Goal: Task Accomplishment & Management: Complete application form

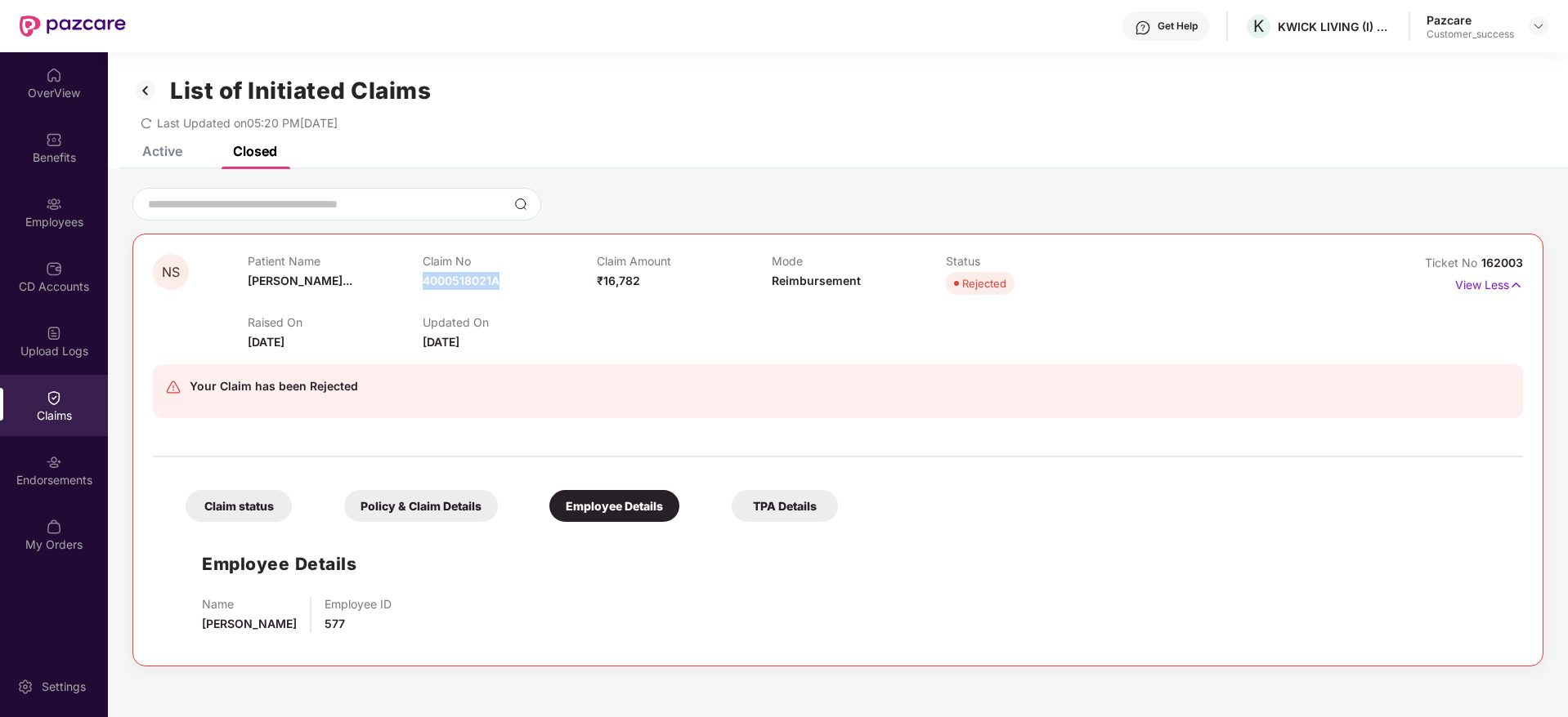
scroll to position [52, 0]
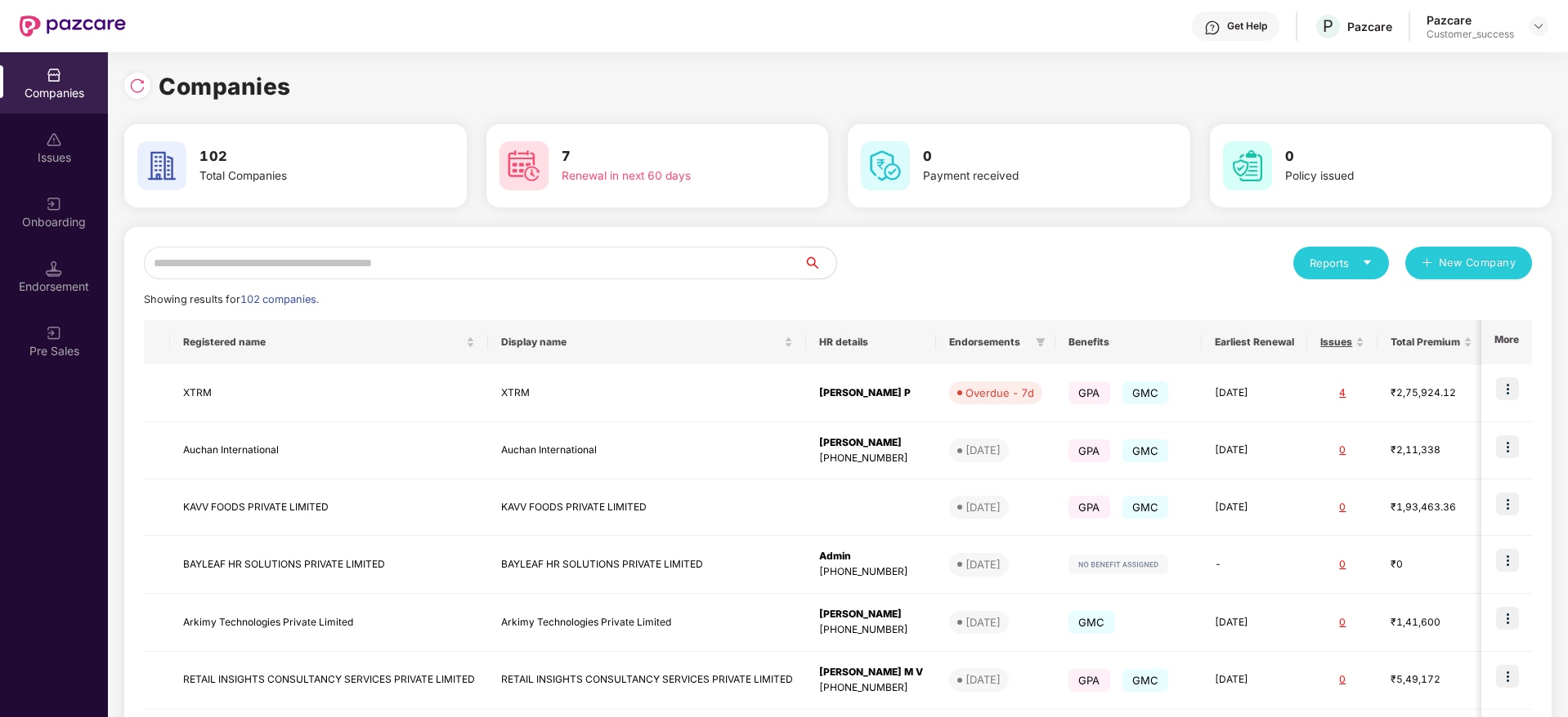
click at [188, 276] on input "text" at bounding box center [473, 263] width 660 height 33
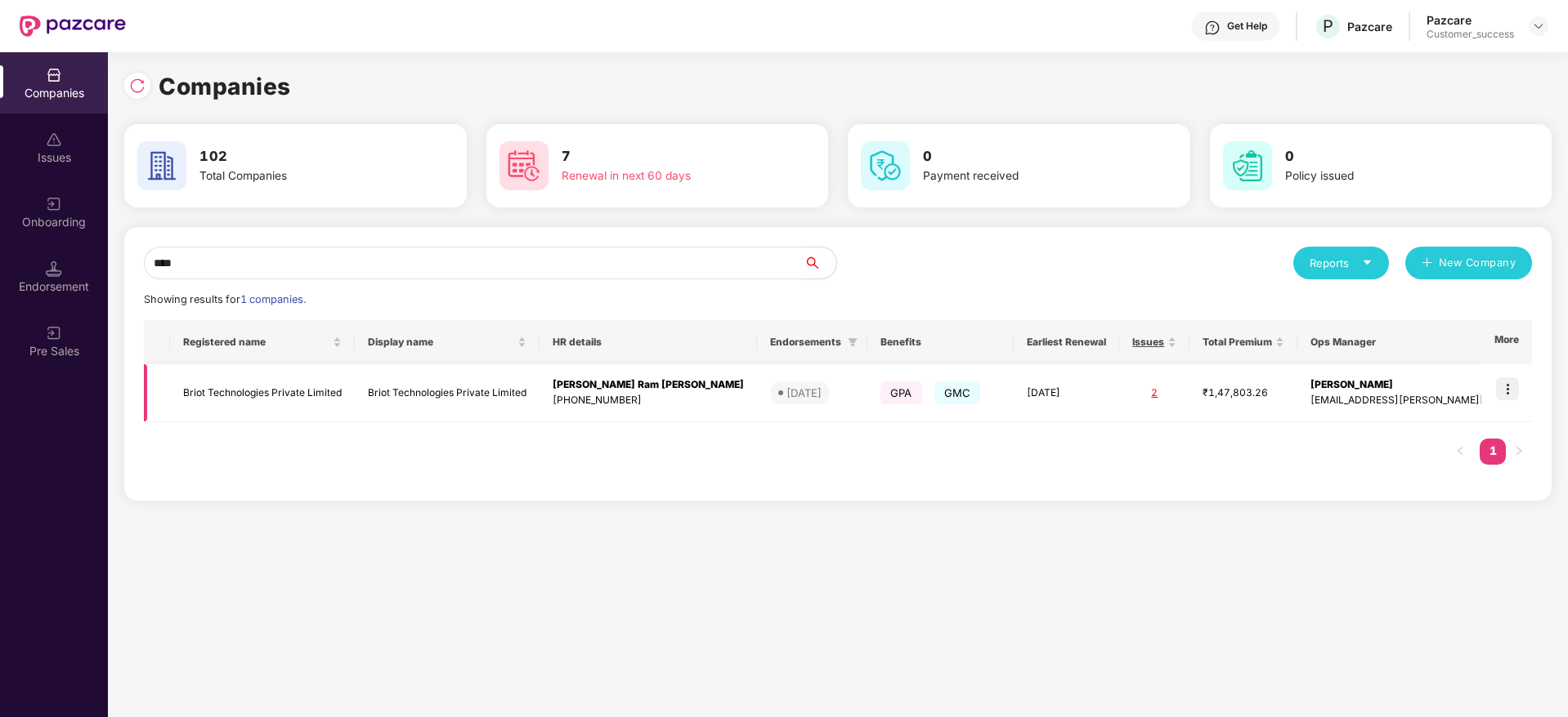
type input "****"
click at [579, 388] on div "[PERSON_NAME] Ram [PERSON_NAME]" at bounding box center [648, 385] width 191 height 16
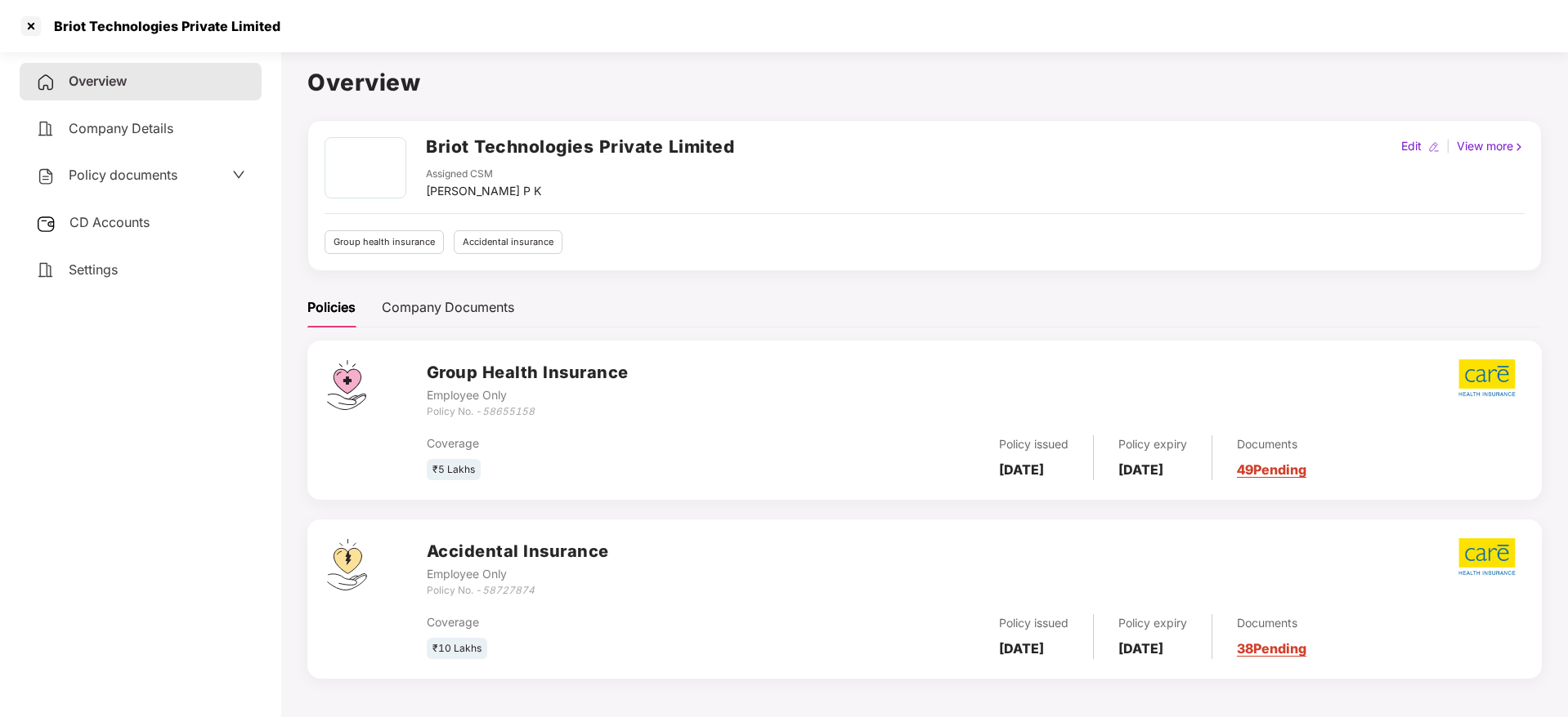
click at [157, 174] on span "Policy documents" at bounding box center [123, 175] width 109 height 17
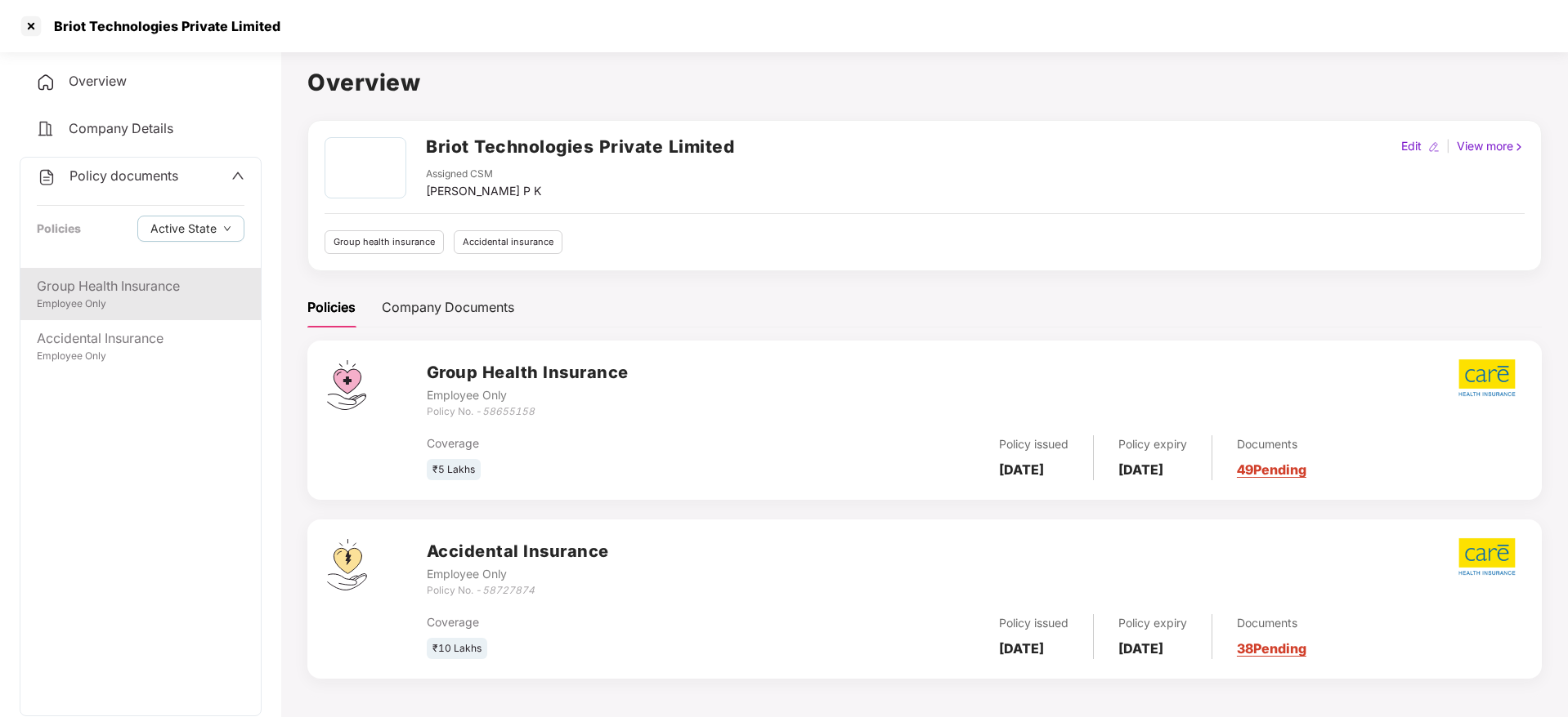
click at [124, 280] on div "Group Health Insurance" at bounding box center [140, 286] width 208 height 20
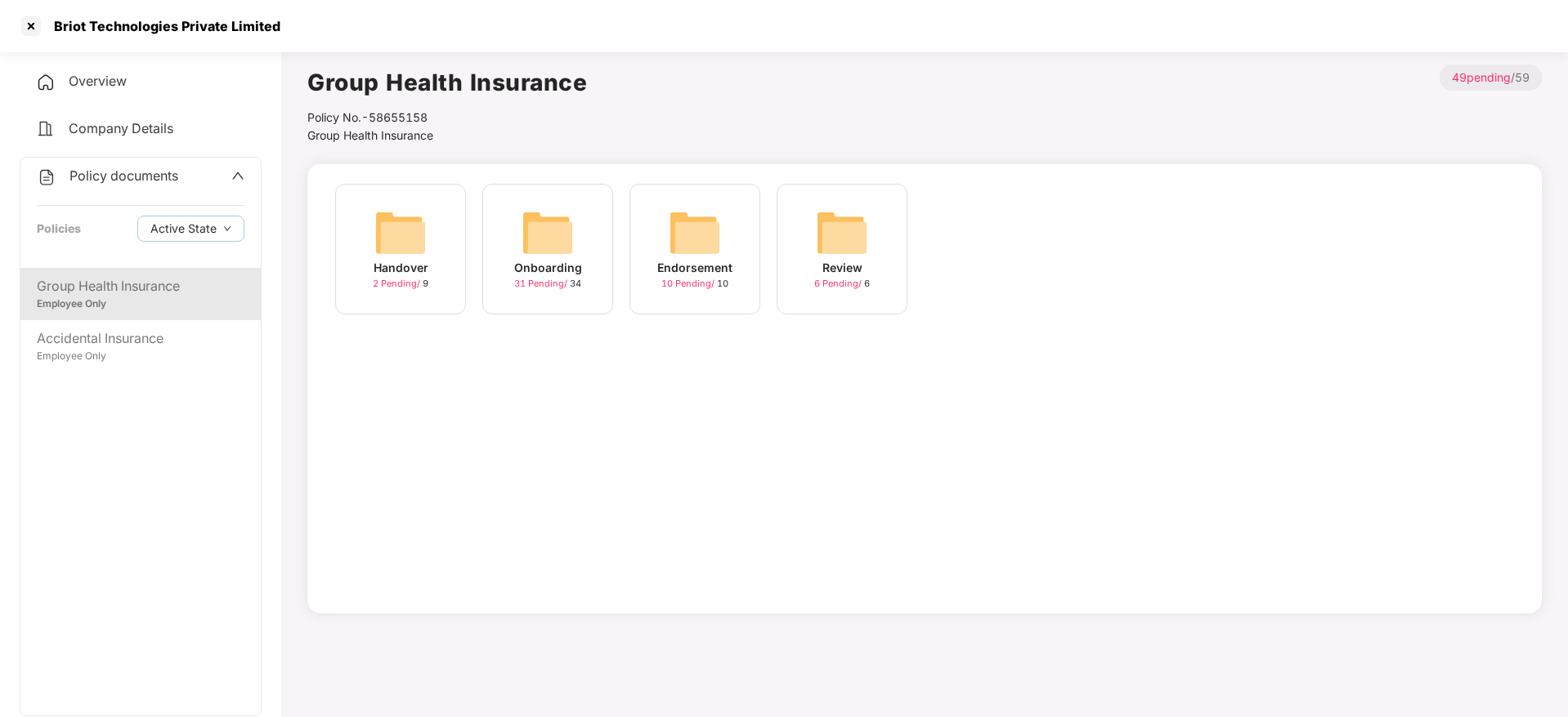
click at [532, 242] on img at bounding box center [548, 233] width 52 height 52
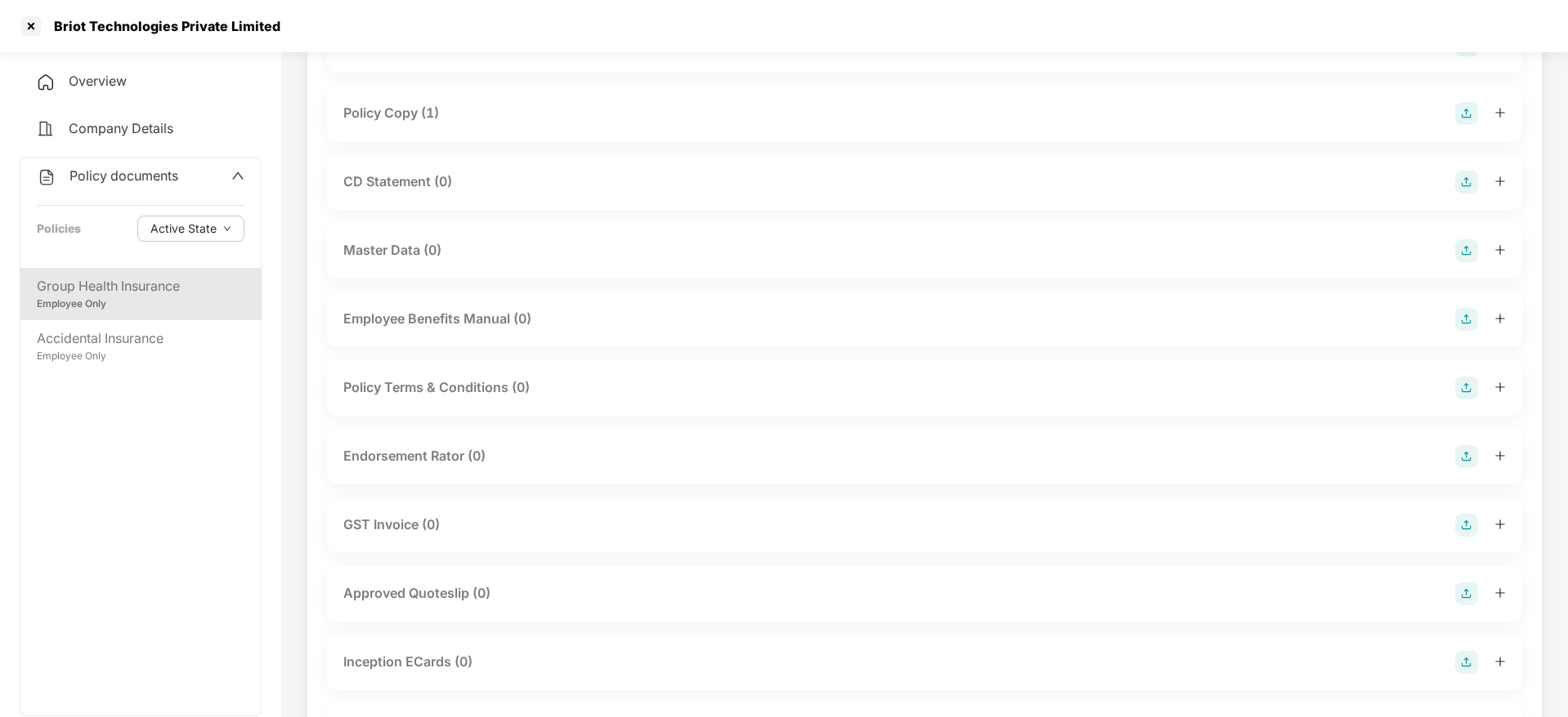
scroll to position [242, 0]
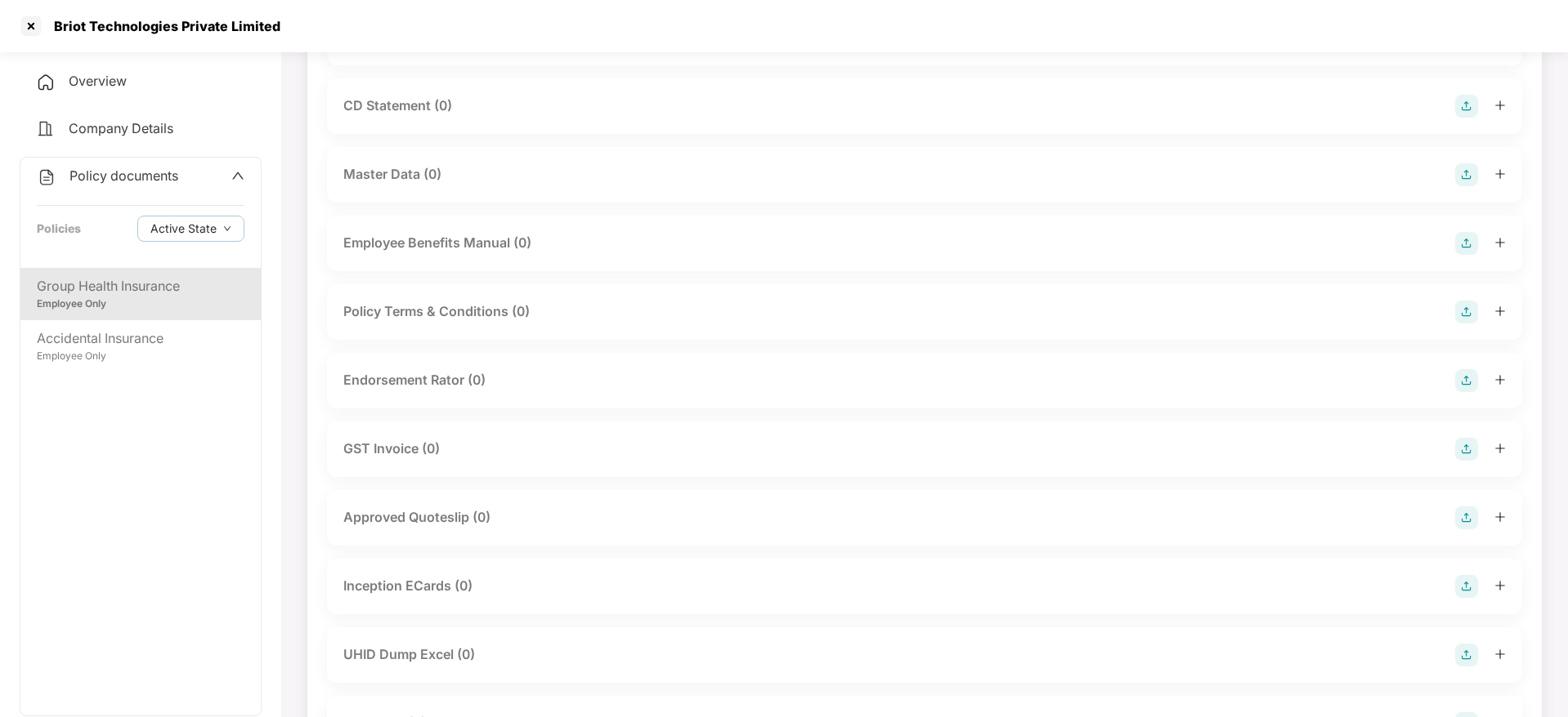
click at [413, 594] on div "Inception ECards (0)" at bounding box center [408, 586] width 130 height 20
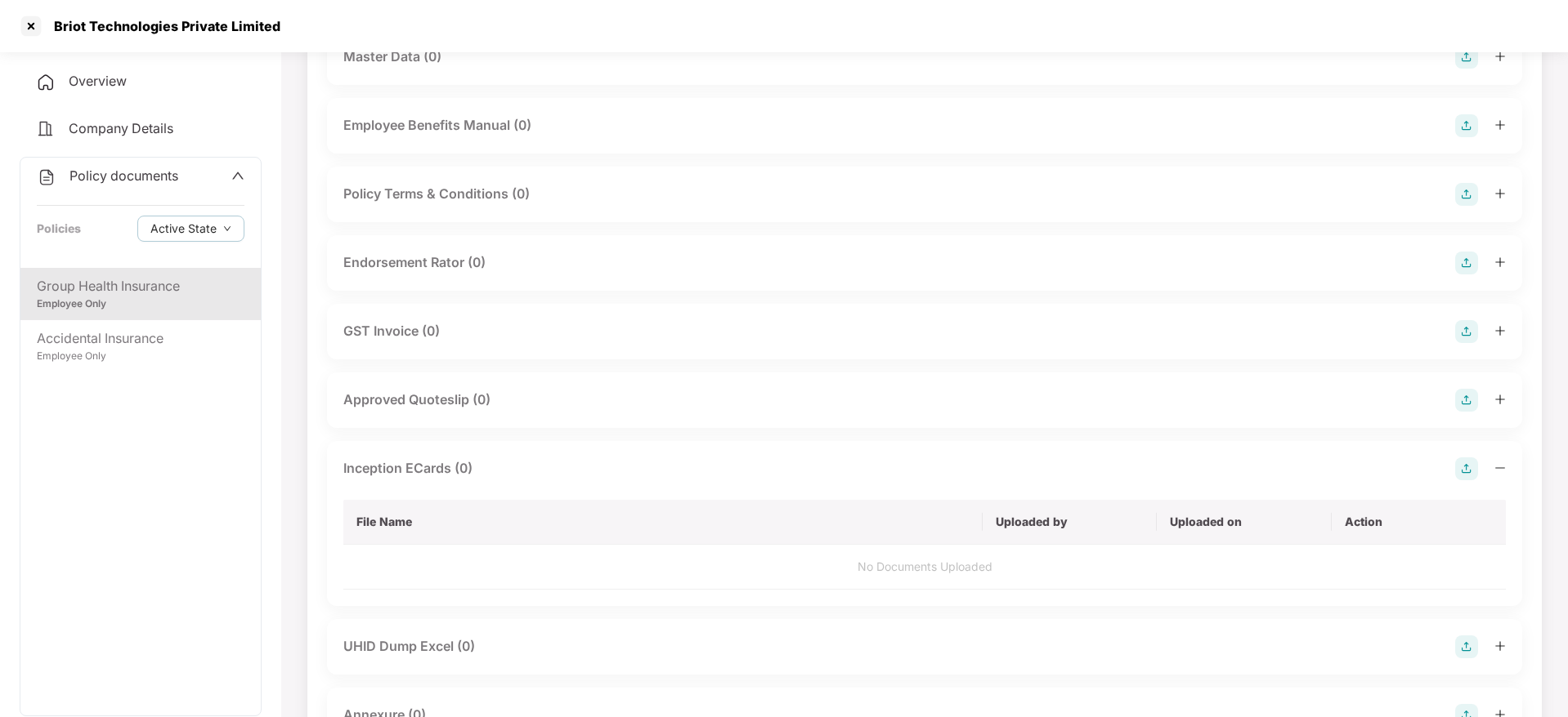
scroll to position [415, 0]
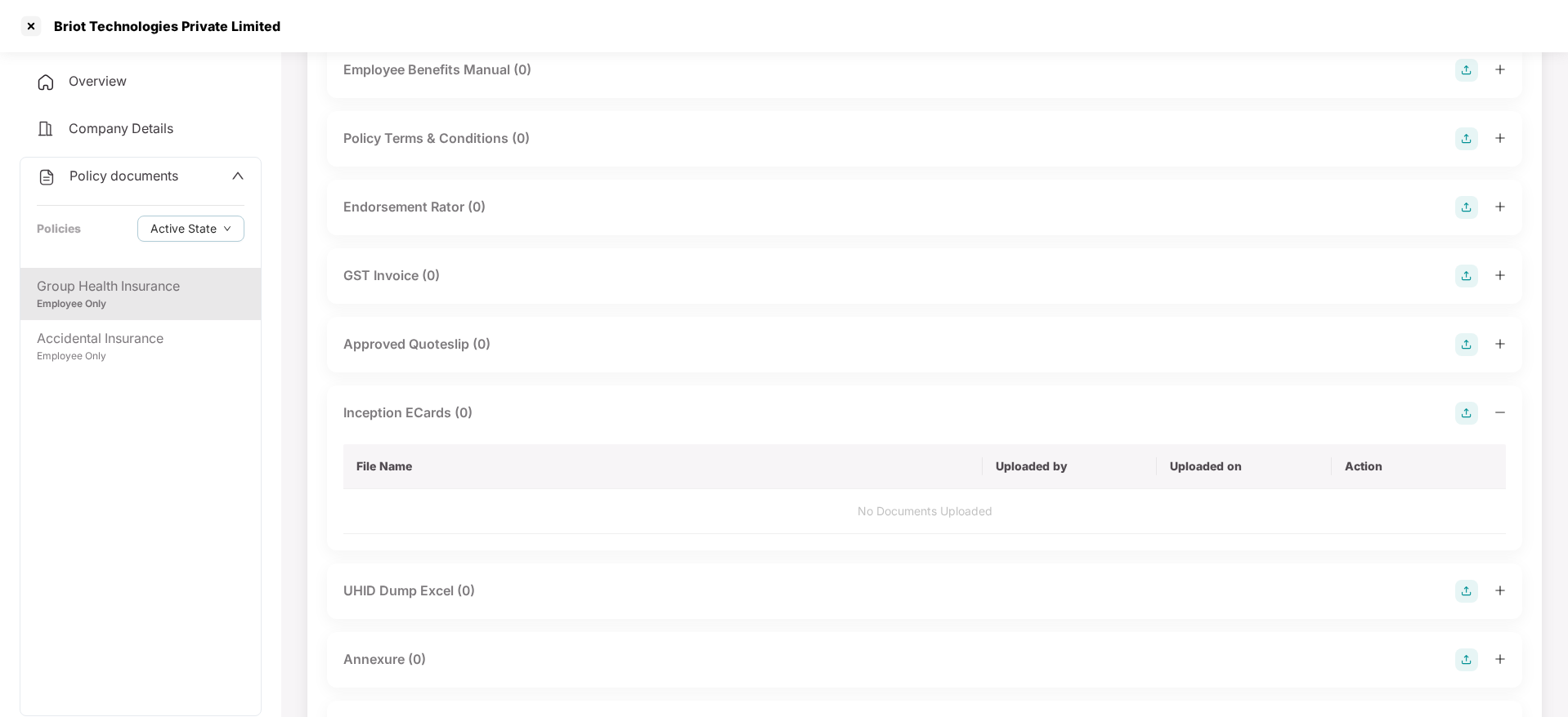
click at [443, 414] on div "Inception ECards (0)" at bounding box center [408, 412] width 130 height 20
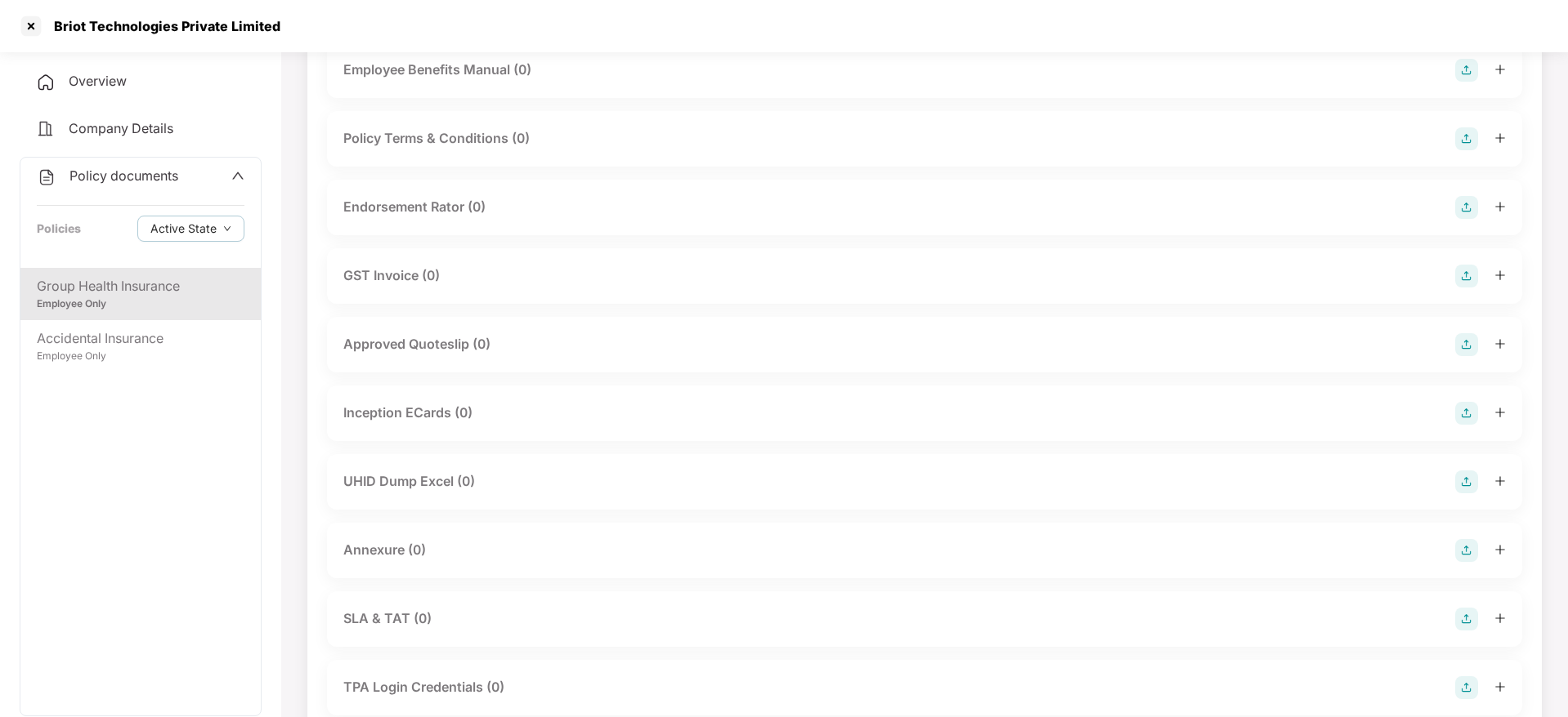
click at [443, 414] on div "Inception ECards (0)" at bounding box center [408, 412] width 130 height 20
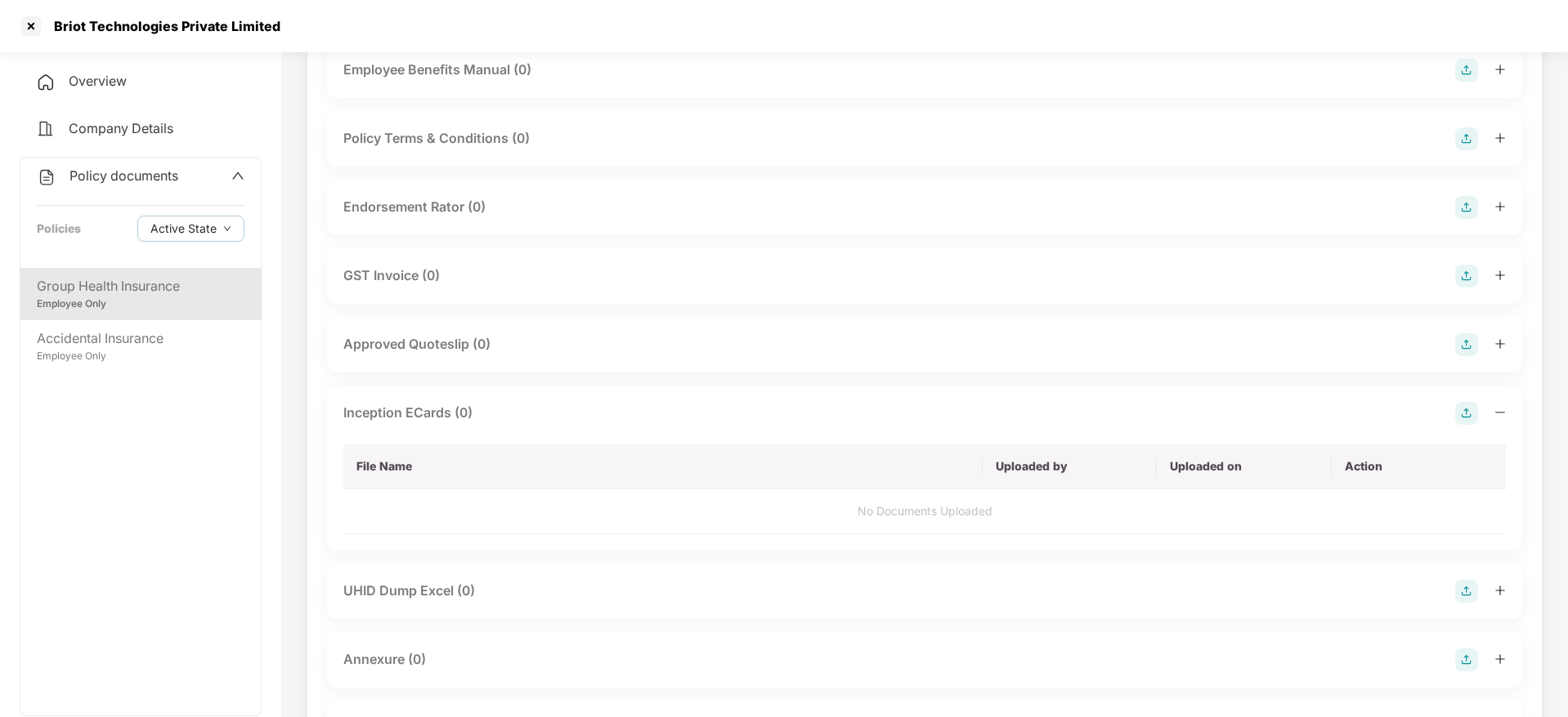
click at [1463, 422] on img at bounding box center [1466, 413] width 23 height 23
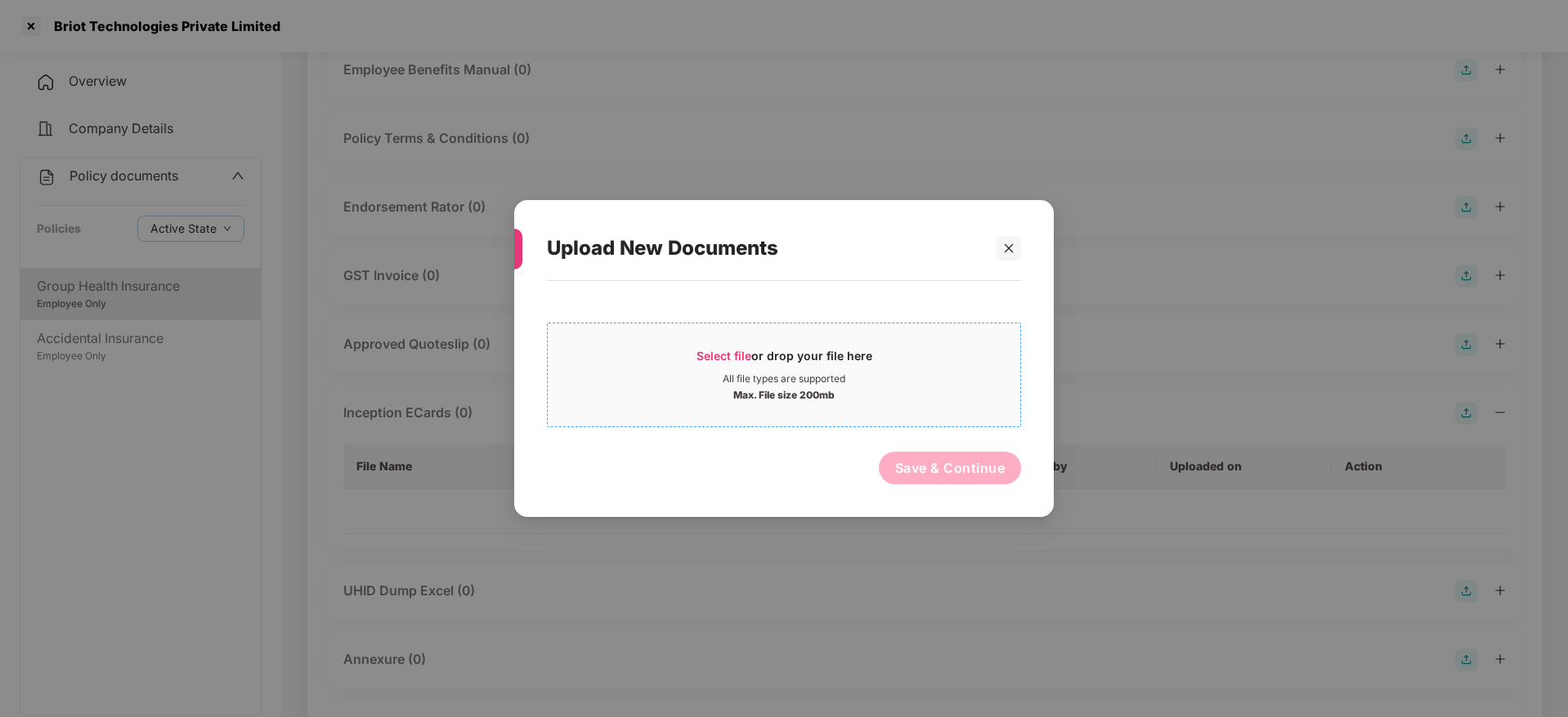
click at [728, 350] on span "Select file" at bounding box center [724, 355] width 55 height 14
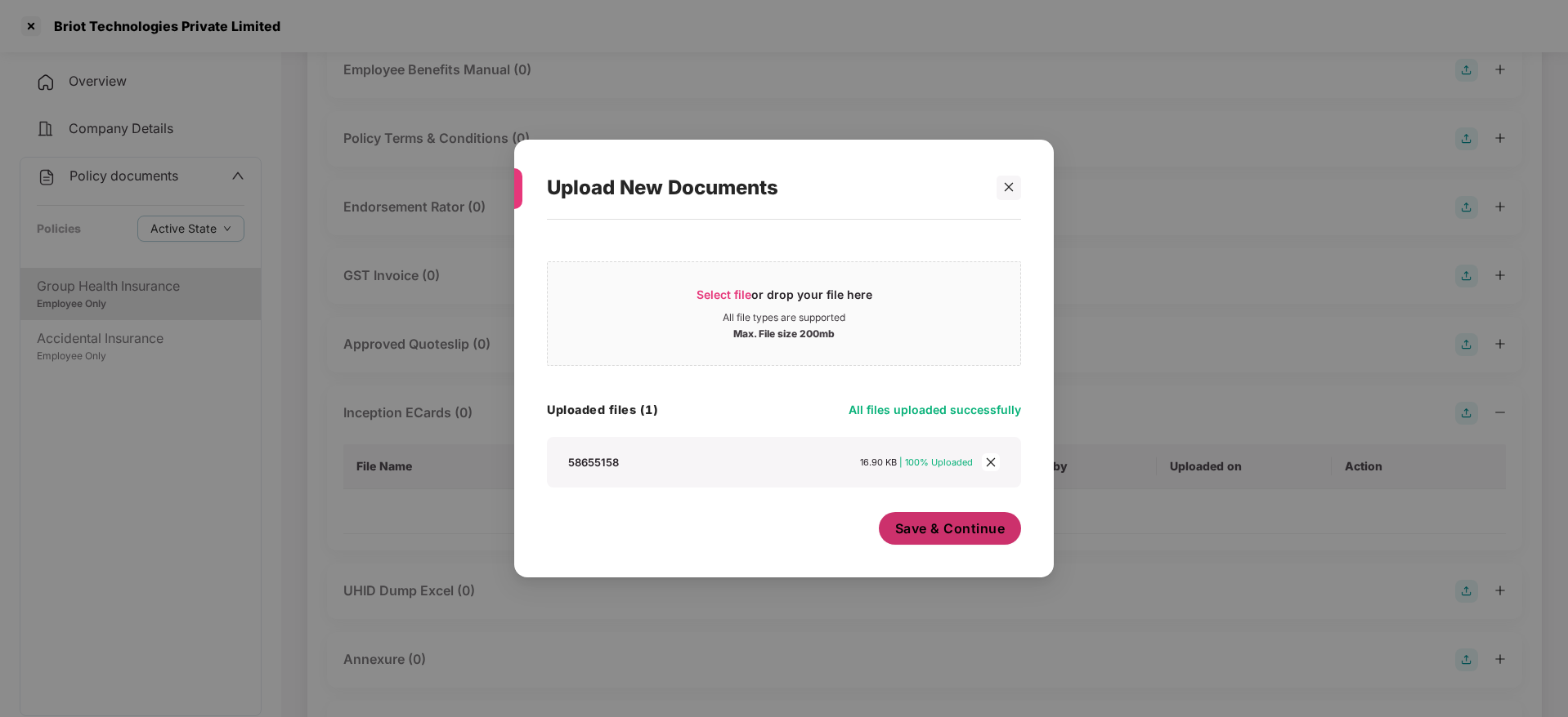
click at [916, 523] on span "Save & Continue" at bounding box center [950, 528] width 110 height 18
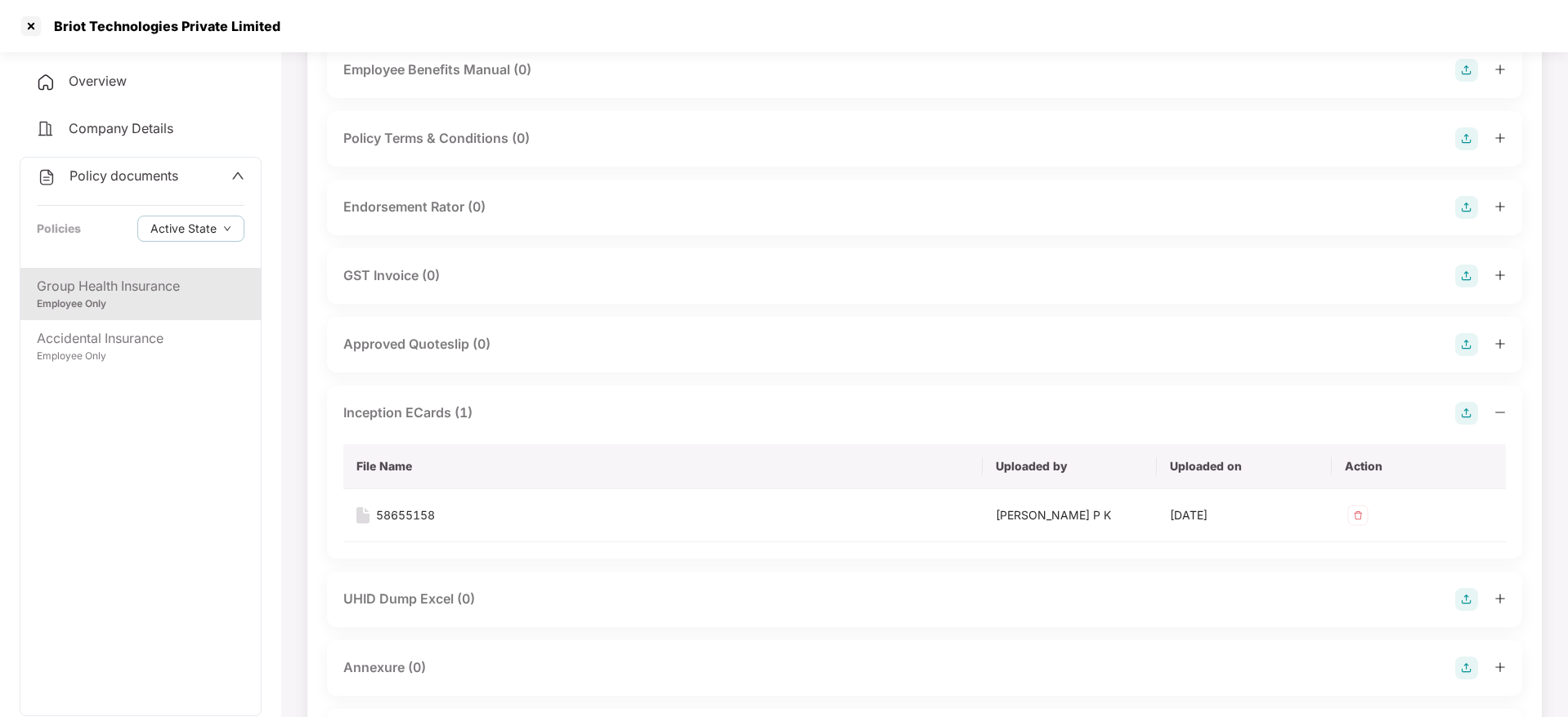
click at [456, 204] on div "Endorsement Rator (0)" at bounding box center [415, 207] width 143 height 20
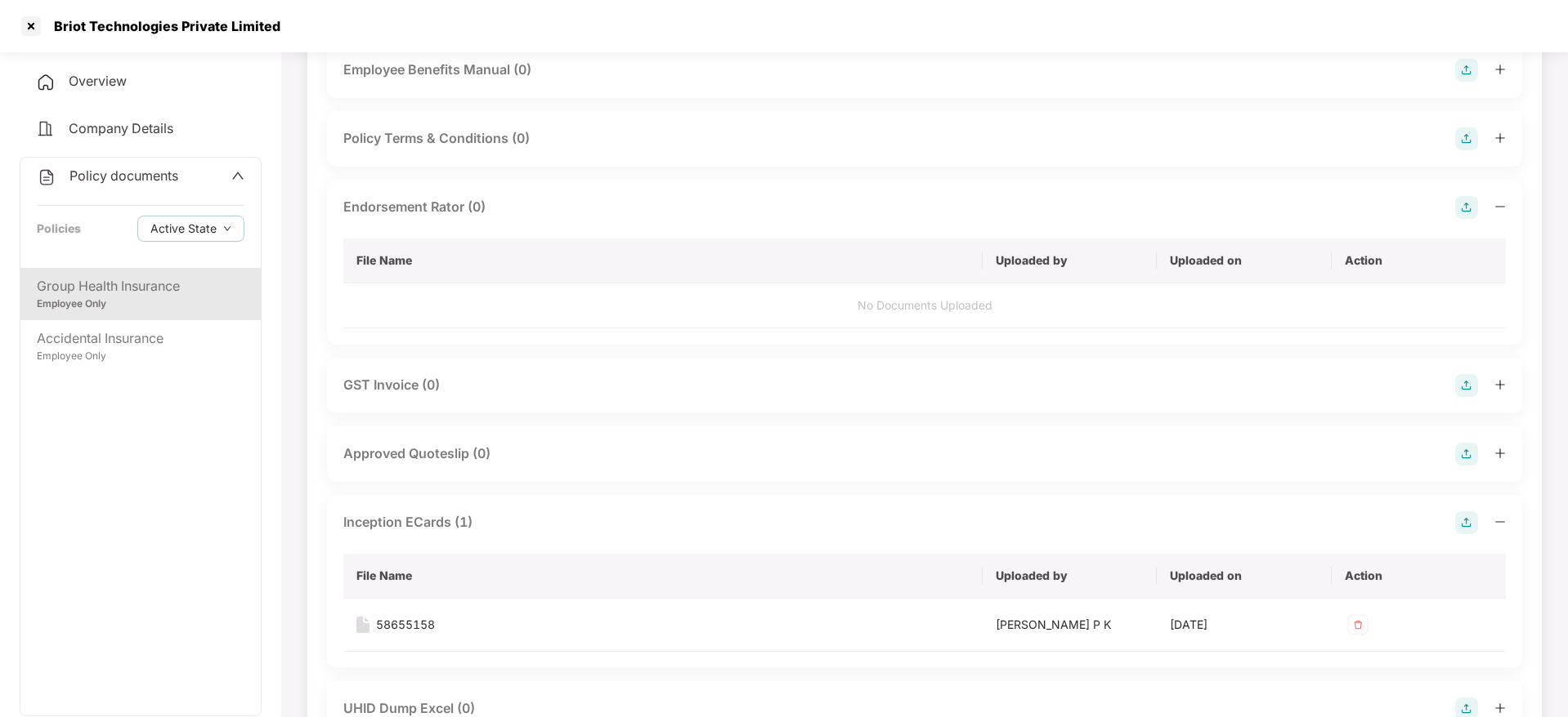
click at [1461, 193] on div "Endorsement Rator (0) File Name Uploaded by Uploaded on Action No Documents Upl…" at bounding box center [924, 262] width 1195 height 165
click at [1461, 198] on img at bounding box center [1466, 208] width 23 height 23
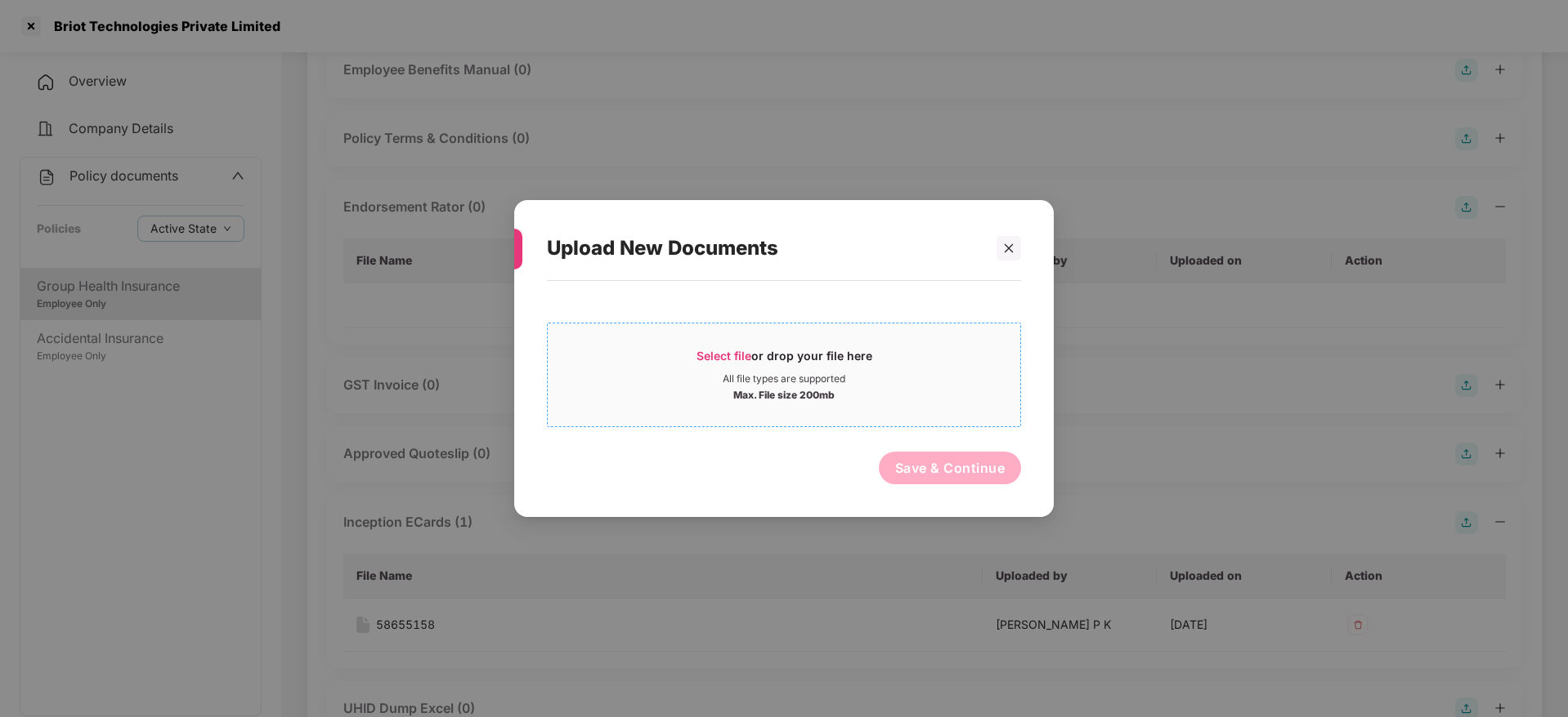
click at [726, 358] on span "Select file" at bounding box center [724, 355] width 55 height 14
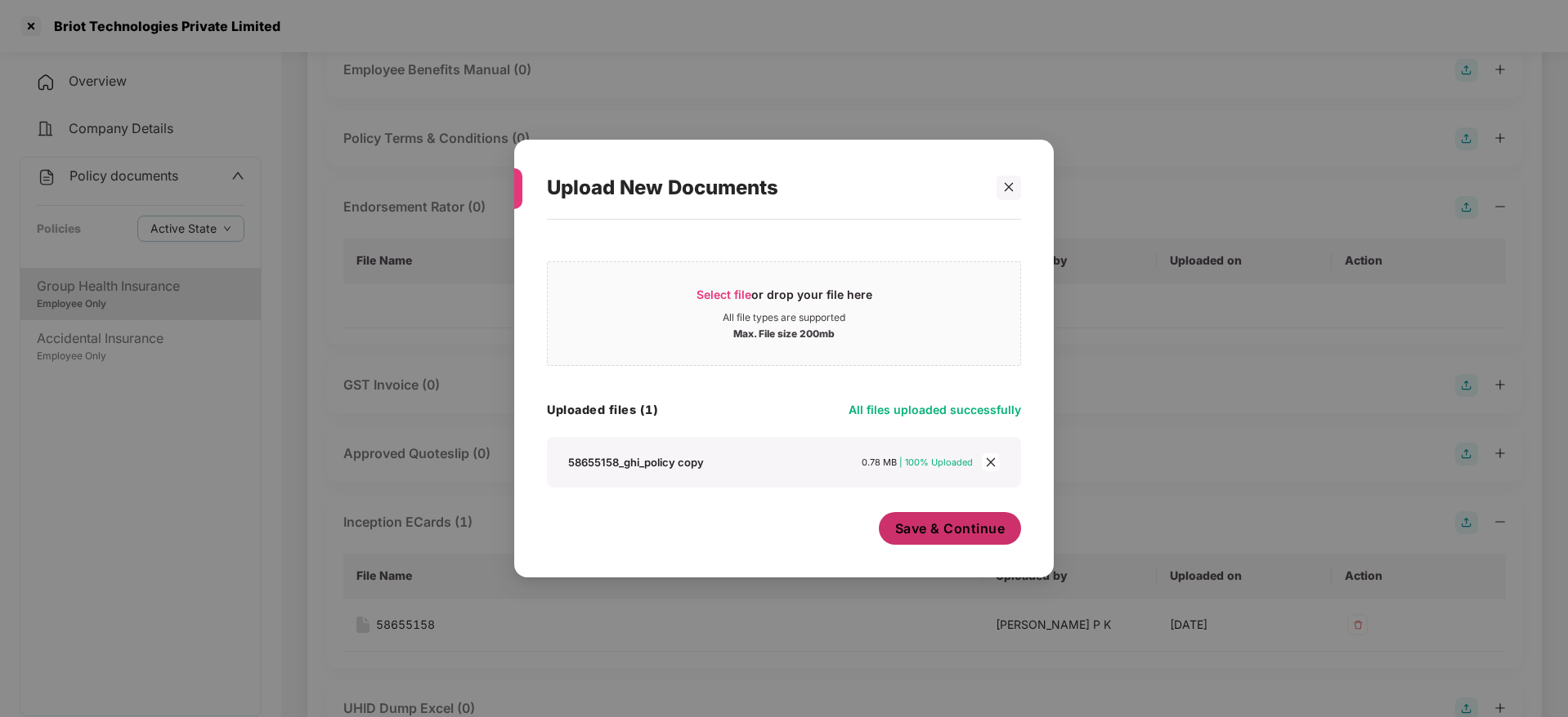
click at [982, 537] on button "Save & Continue" at bounding box center [950, 528] width 143 height 33
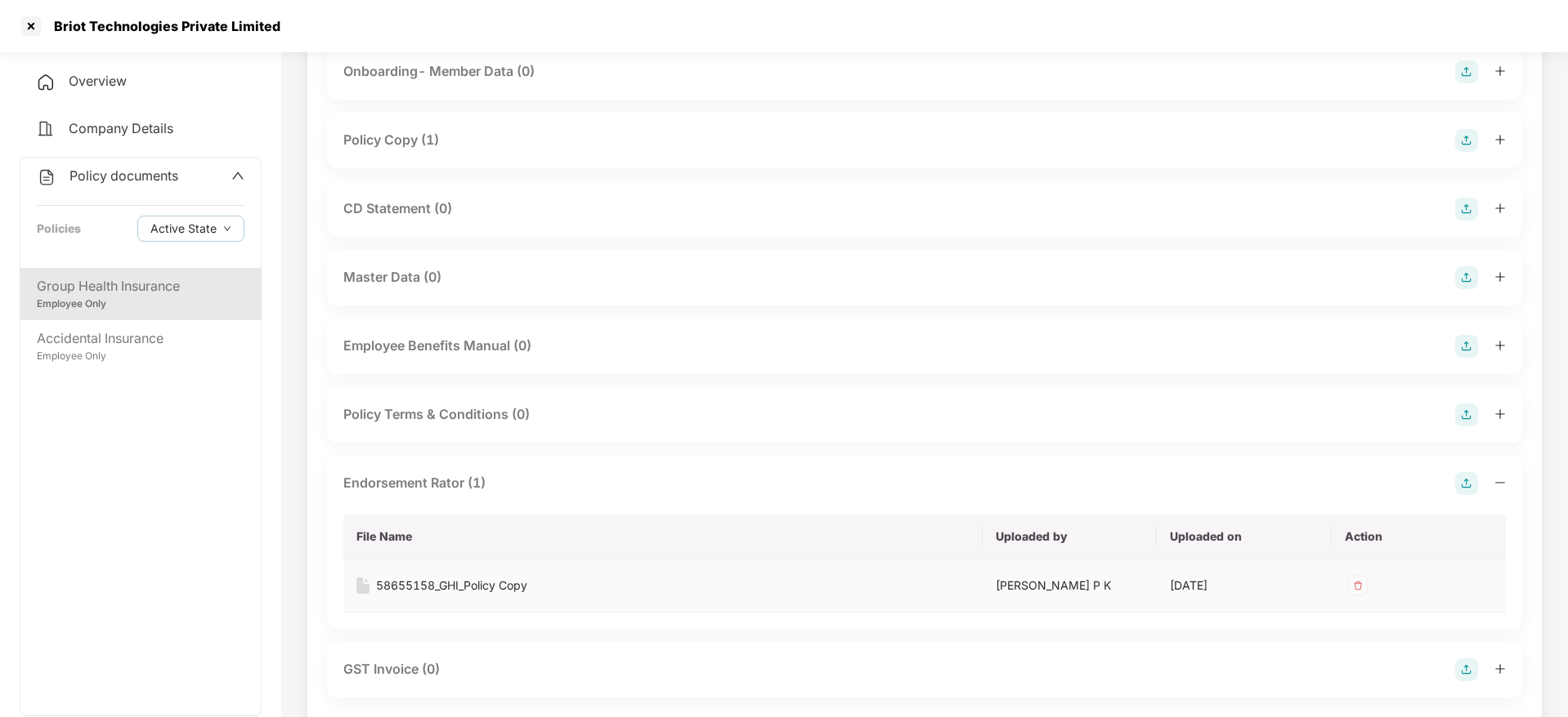
scroll to position [134, 0]
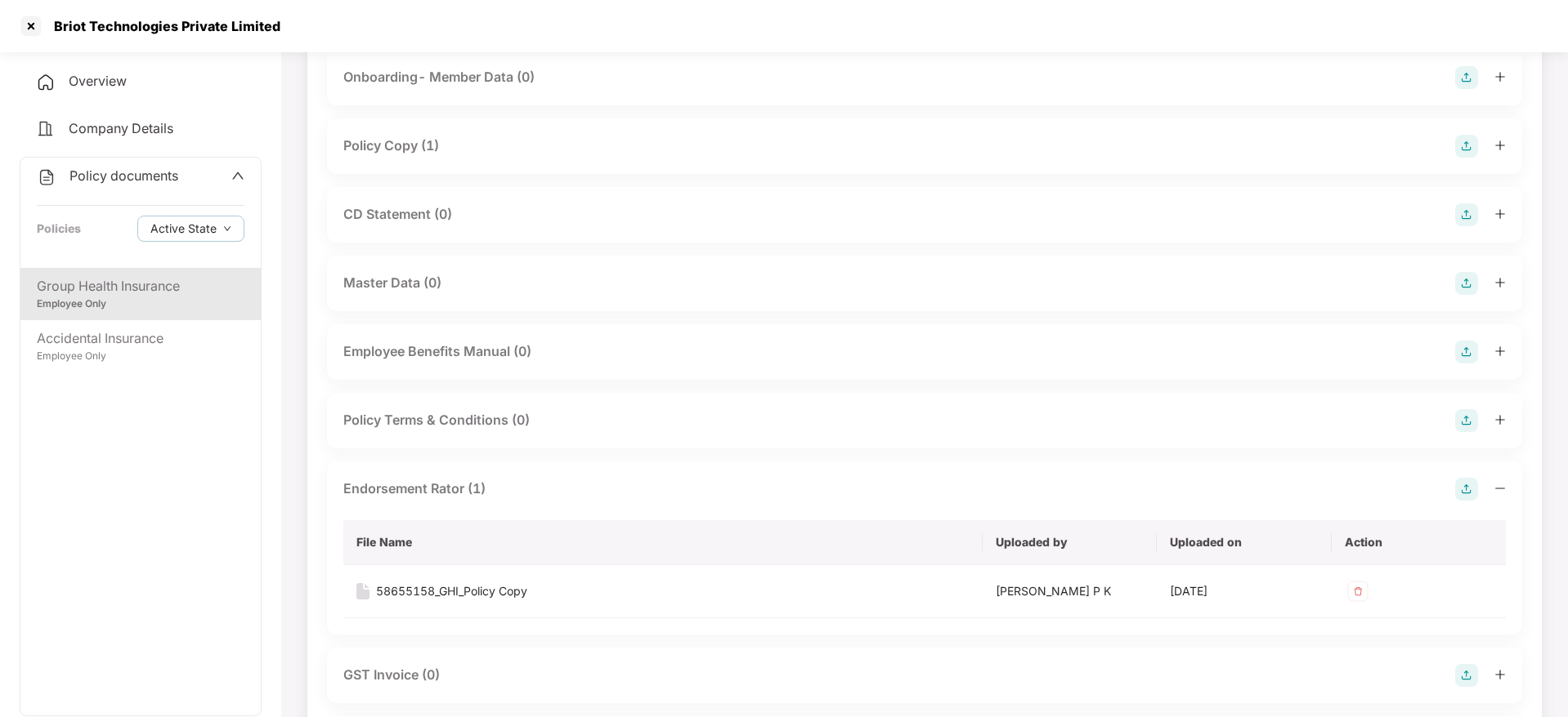
click at [470, 209] on div "CD Statement (0)" at bounding box center [924, 215] width 1163 height 23
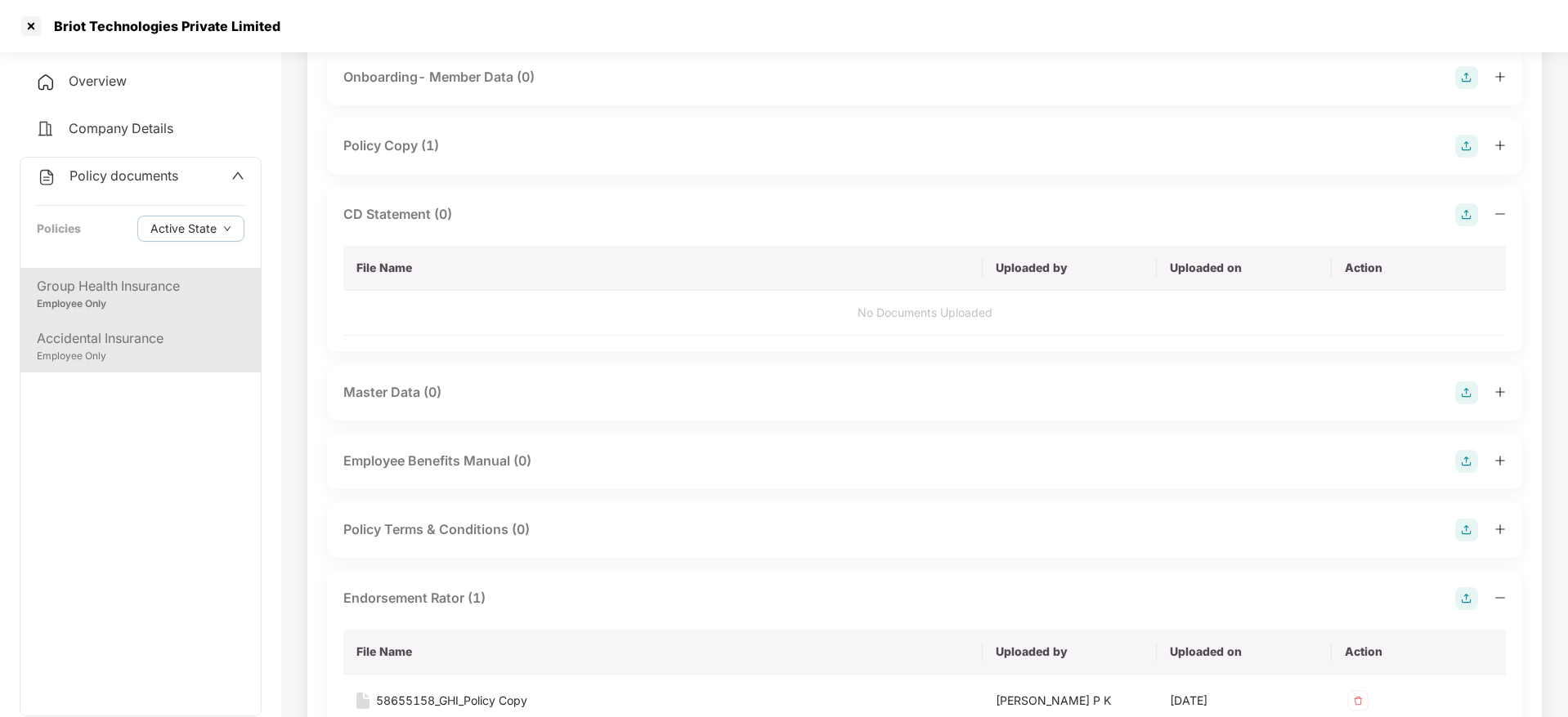
click at [75, 331] on div "Accidental Insurance" at bounding box center [140, 338] width 208 height 20
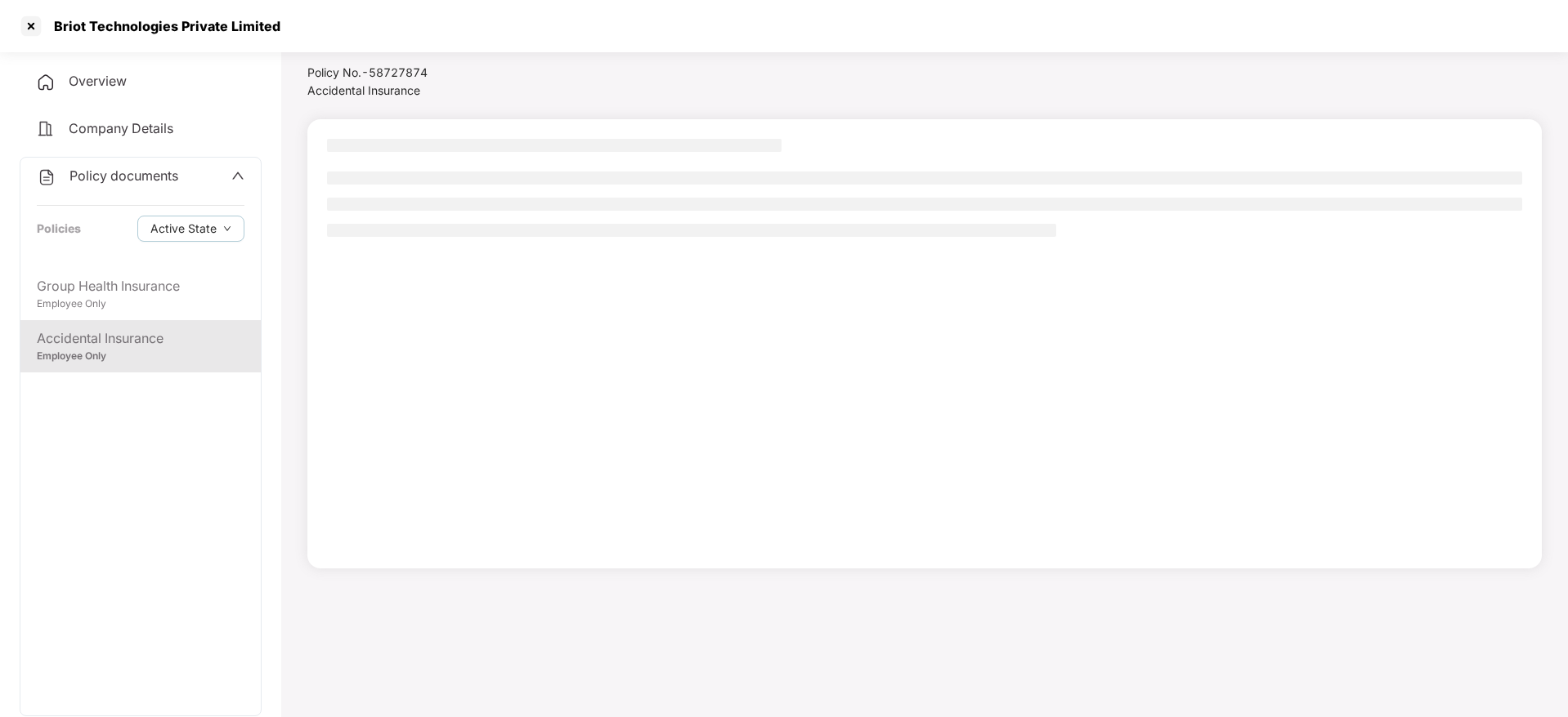
scroll to position [45, 0]
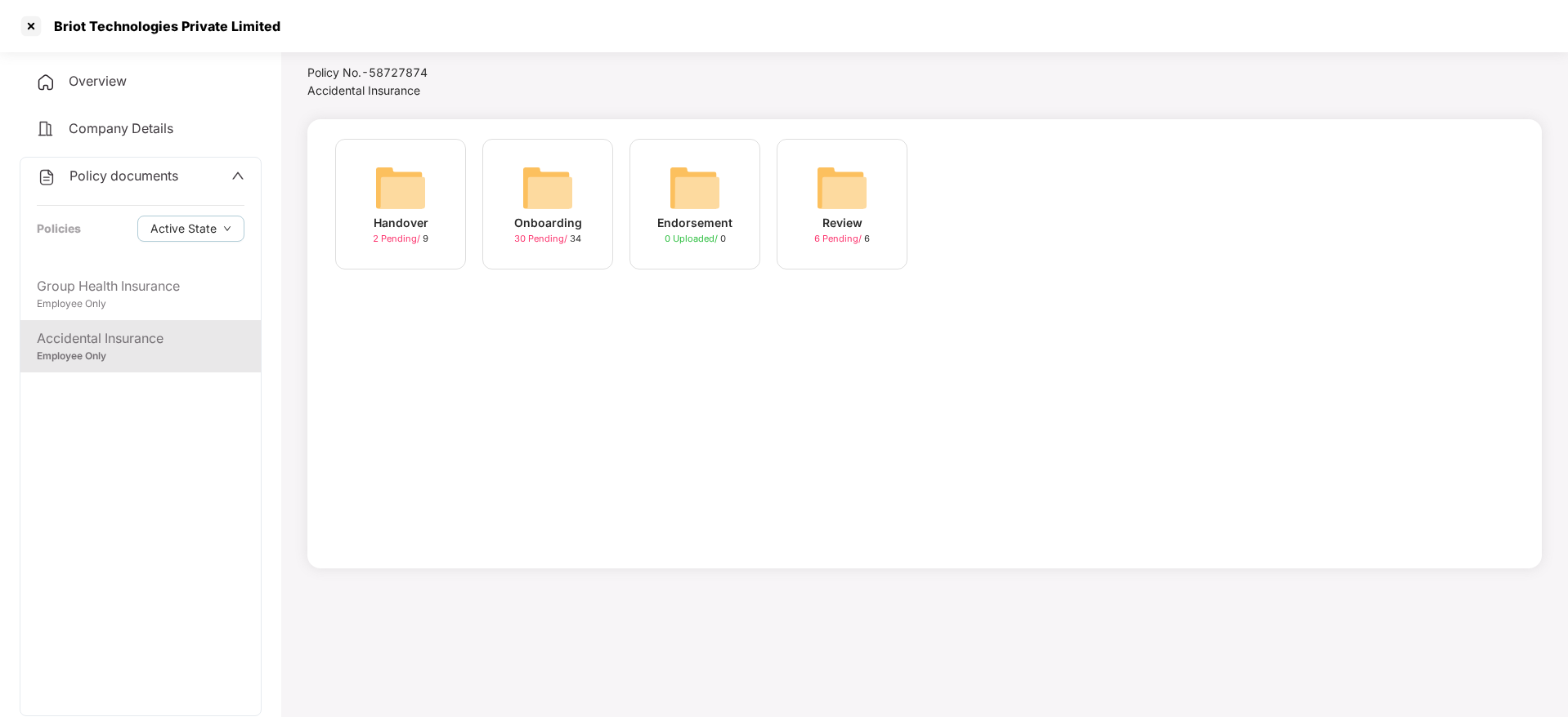
click at [546, 215] on div "Onboarding" at bounding box center [548, 222] width 68 height 18
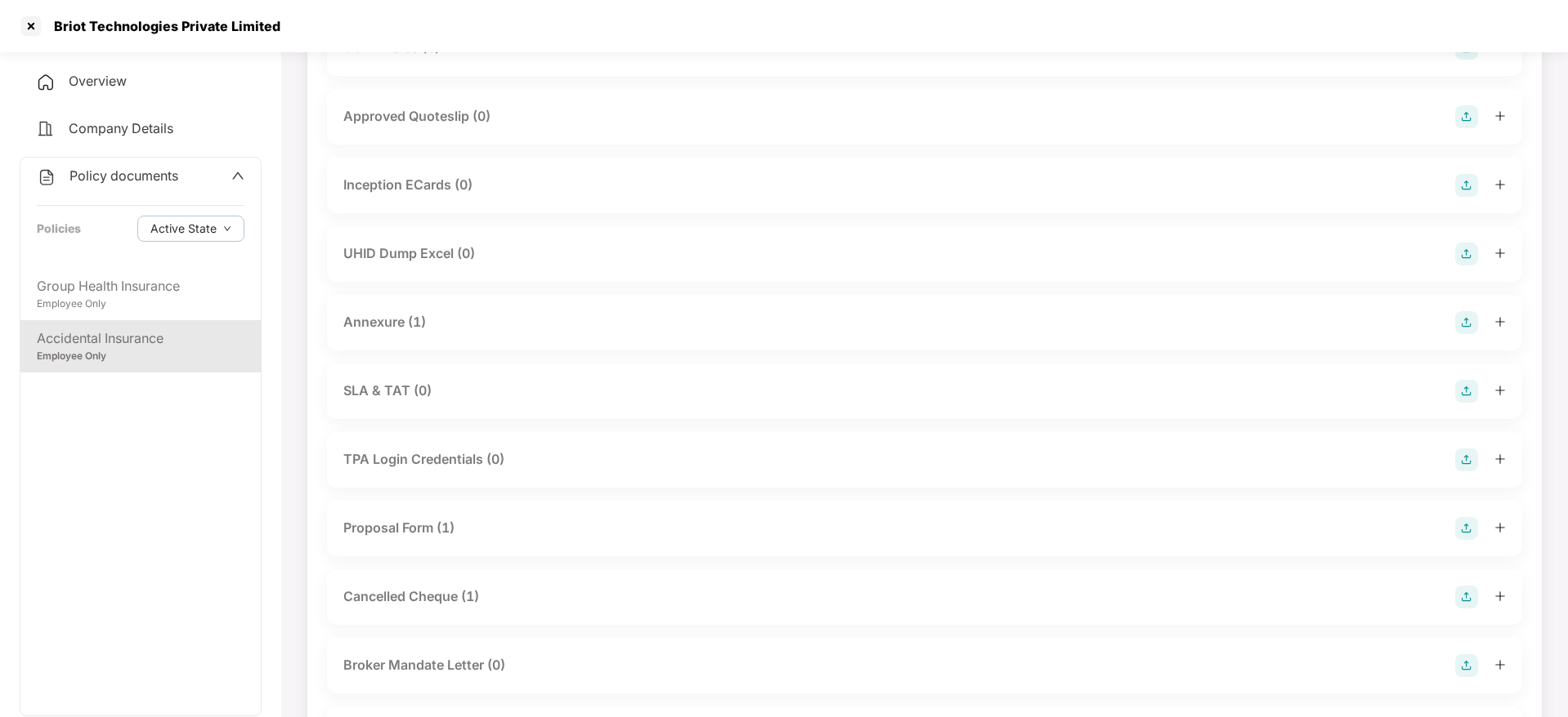
scroll to position [636, 0]
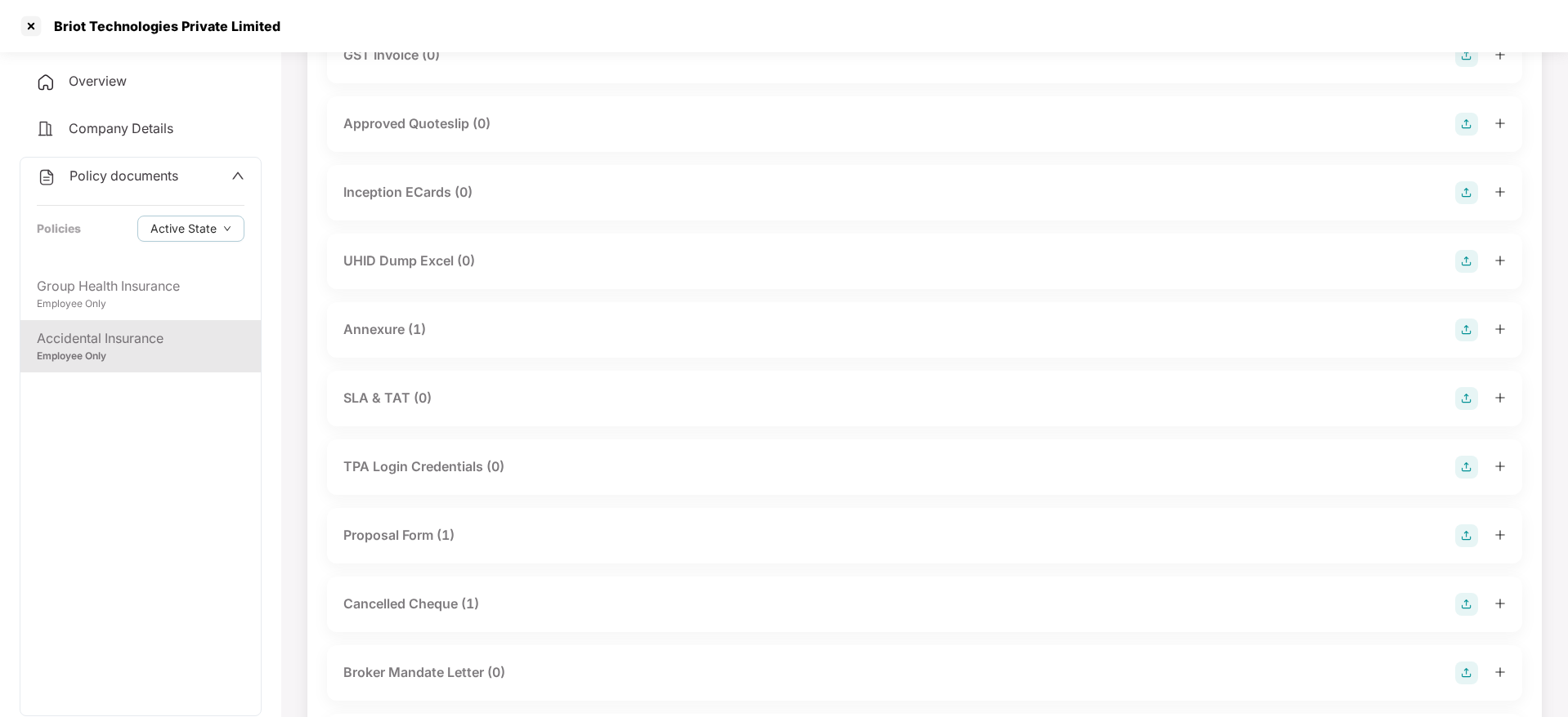
click at [372, 266] on div "UHID Dump Excel (0)" at bounding box center [409, 261] width 131 height 20
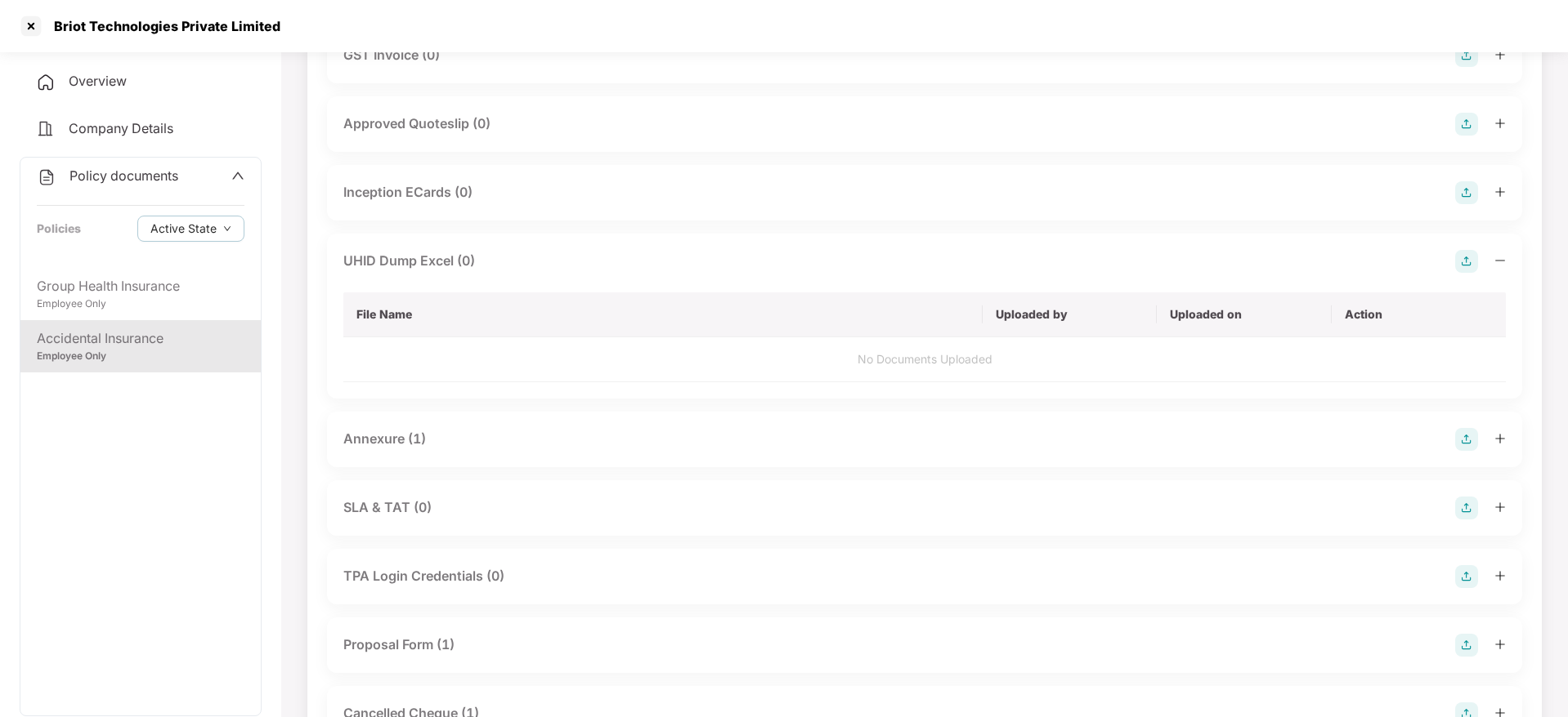
click at [1464, 266] on img at bounding box center [1466, 262] width 23 height 23
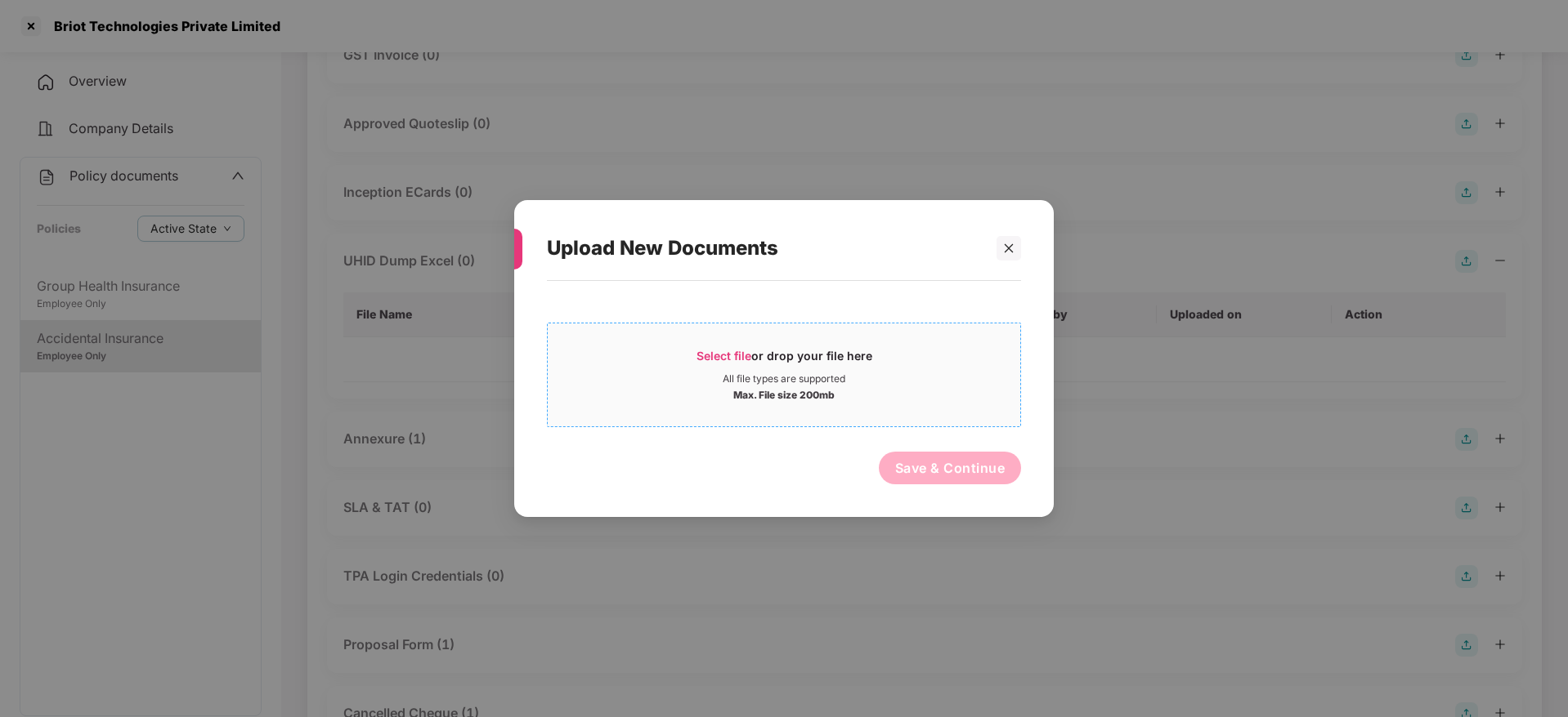
click at [729, 359] on span "Select file" at bounding box center [724, 355] width 55 height 14
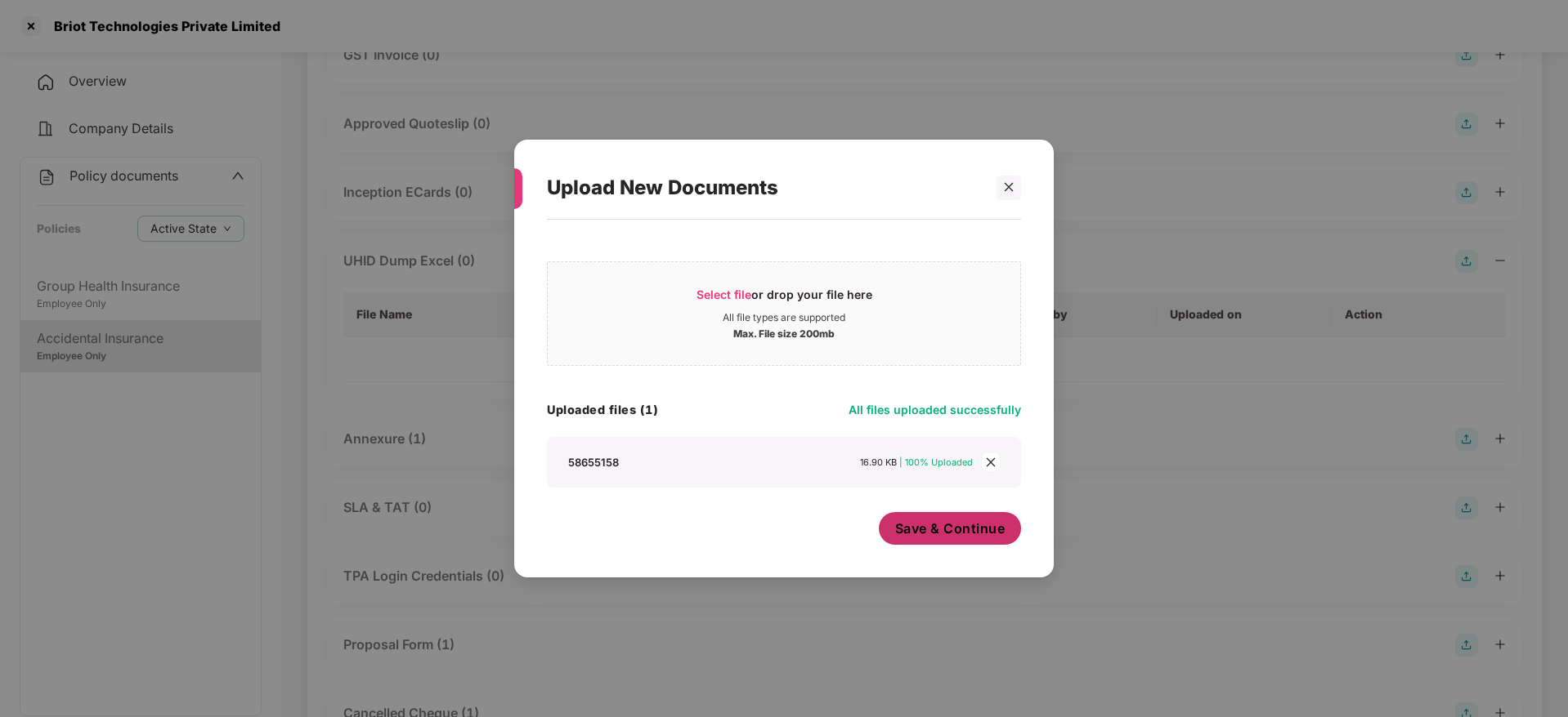
click at [901, 540] on button "Save & Continue" at bounding box center [950, 528] width 143 height 33
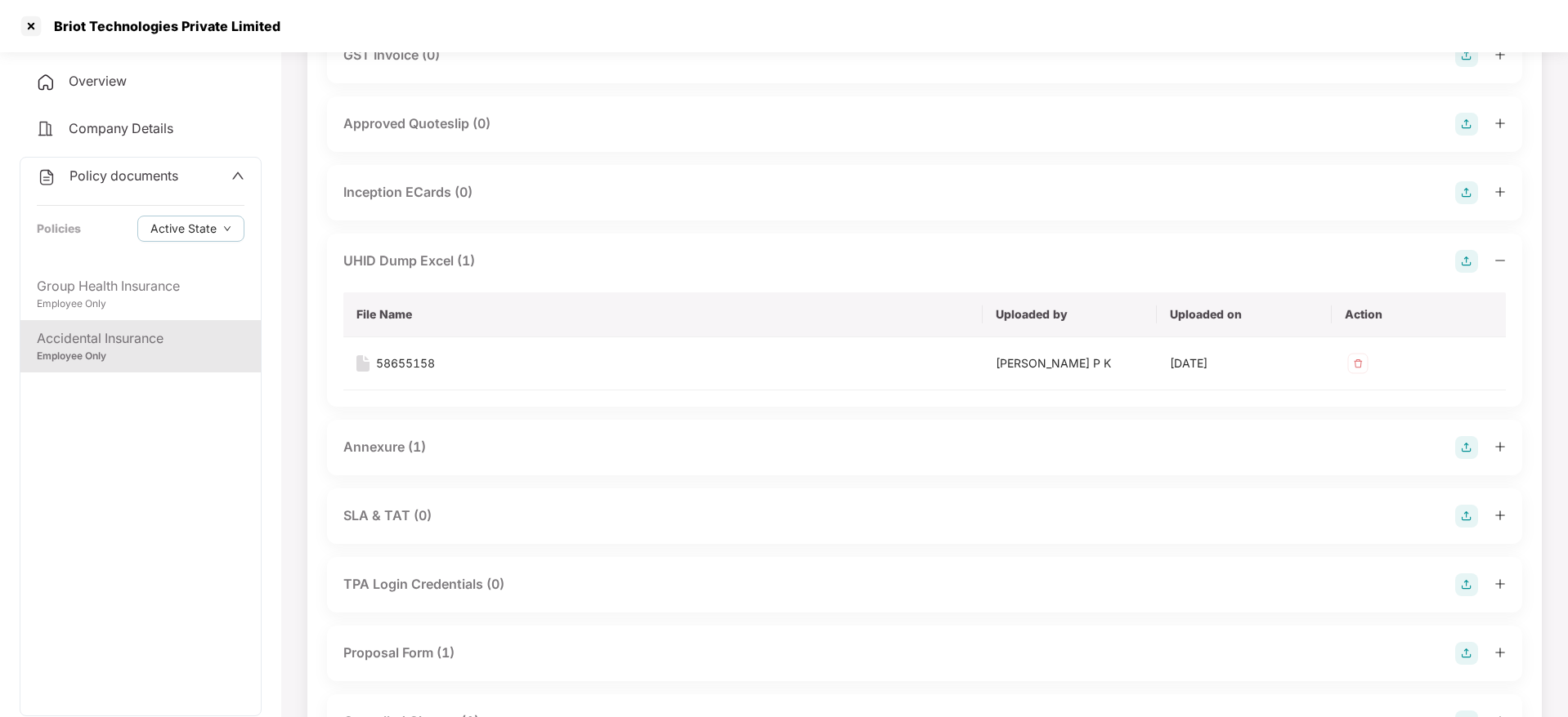
click at [149, 32] on div "Briot Technologies Private Limited" at bounding box center [163, 26] width 237 height 17
copy div "Briot Technologies Private Limited"
